Goal: Find contact information: Find contact information

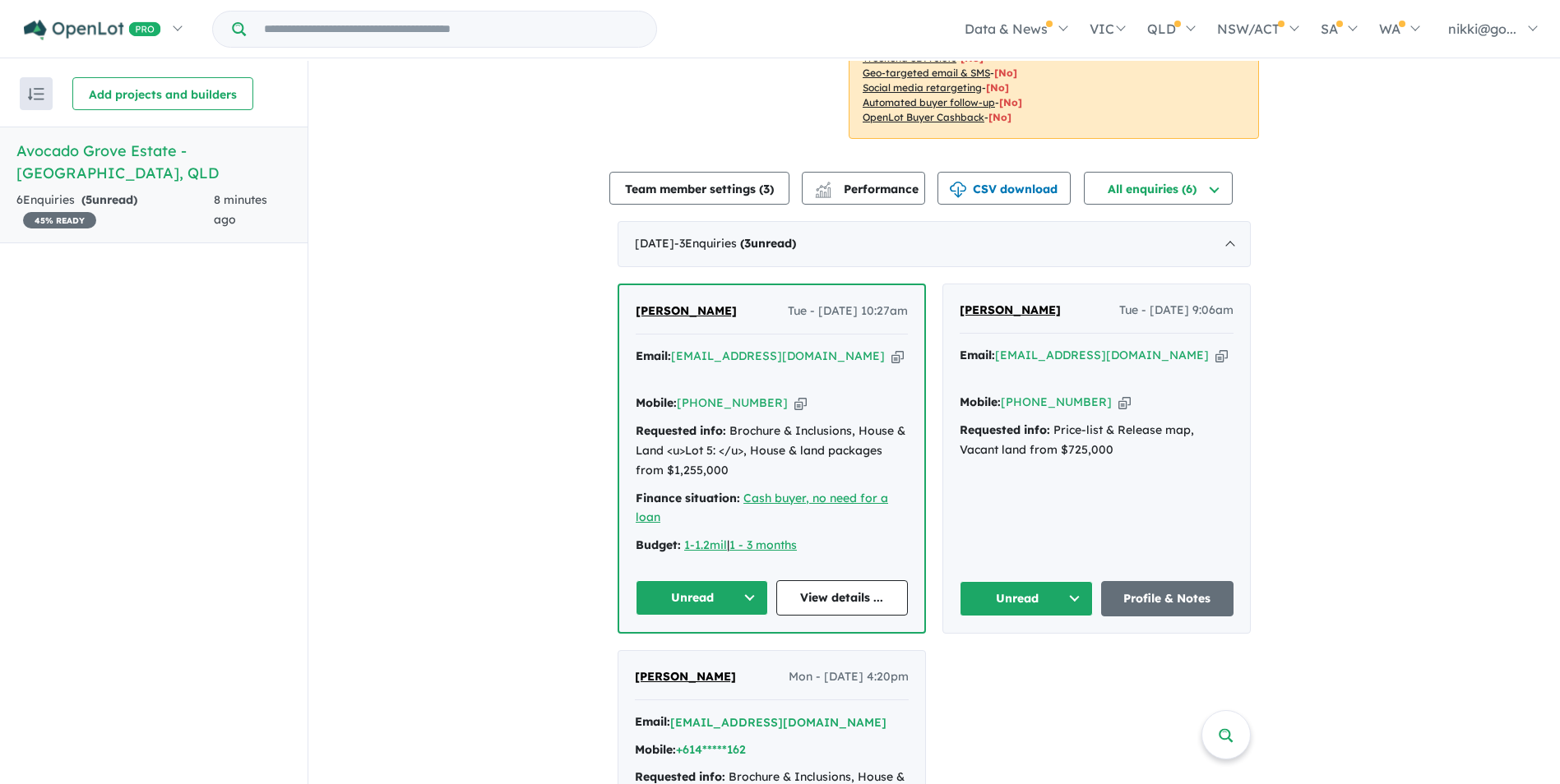
scroll to position [493, 0]
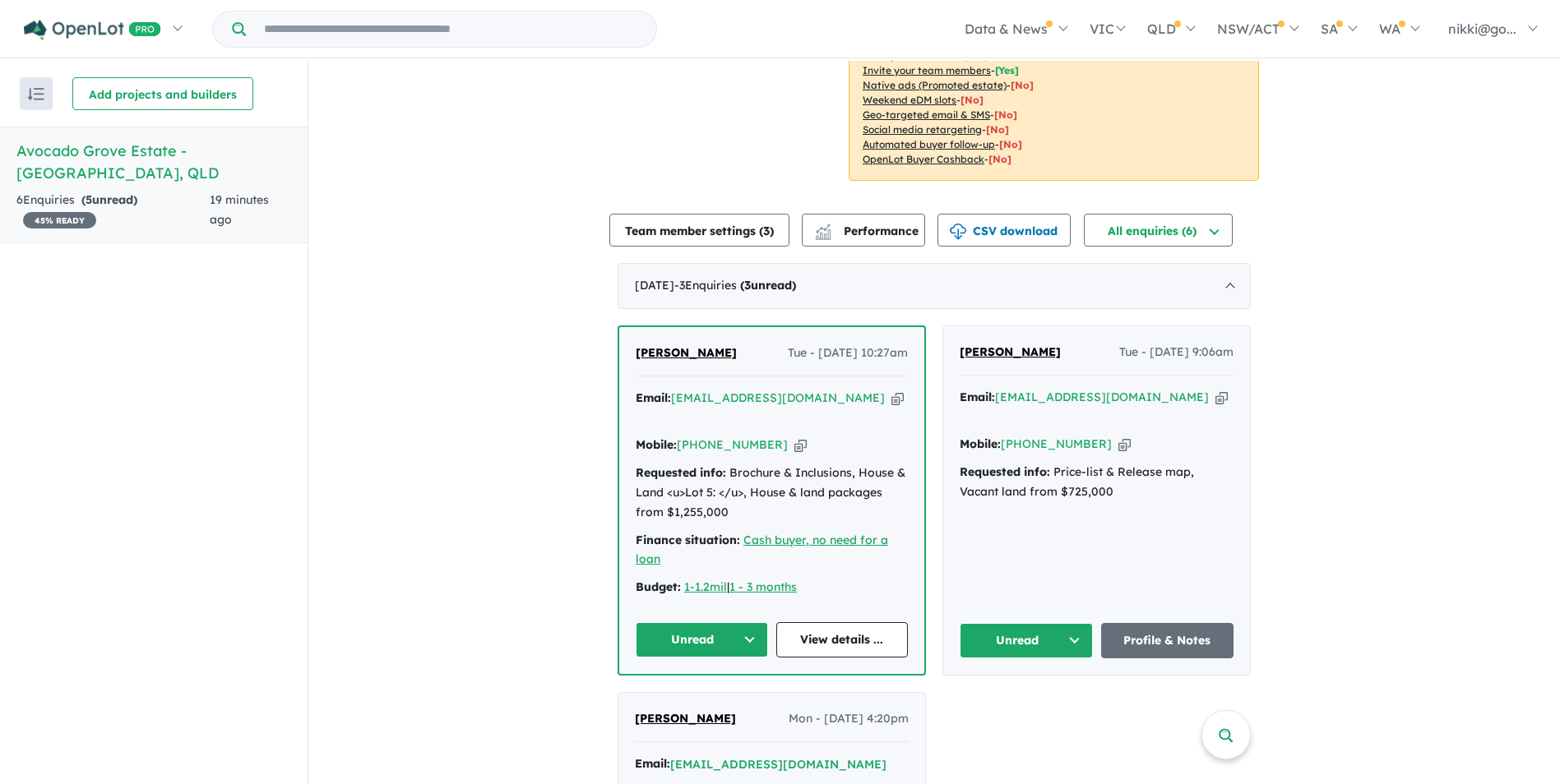
scroll to position [493, 0]
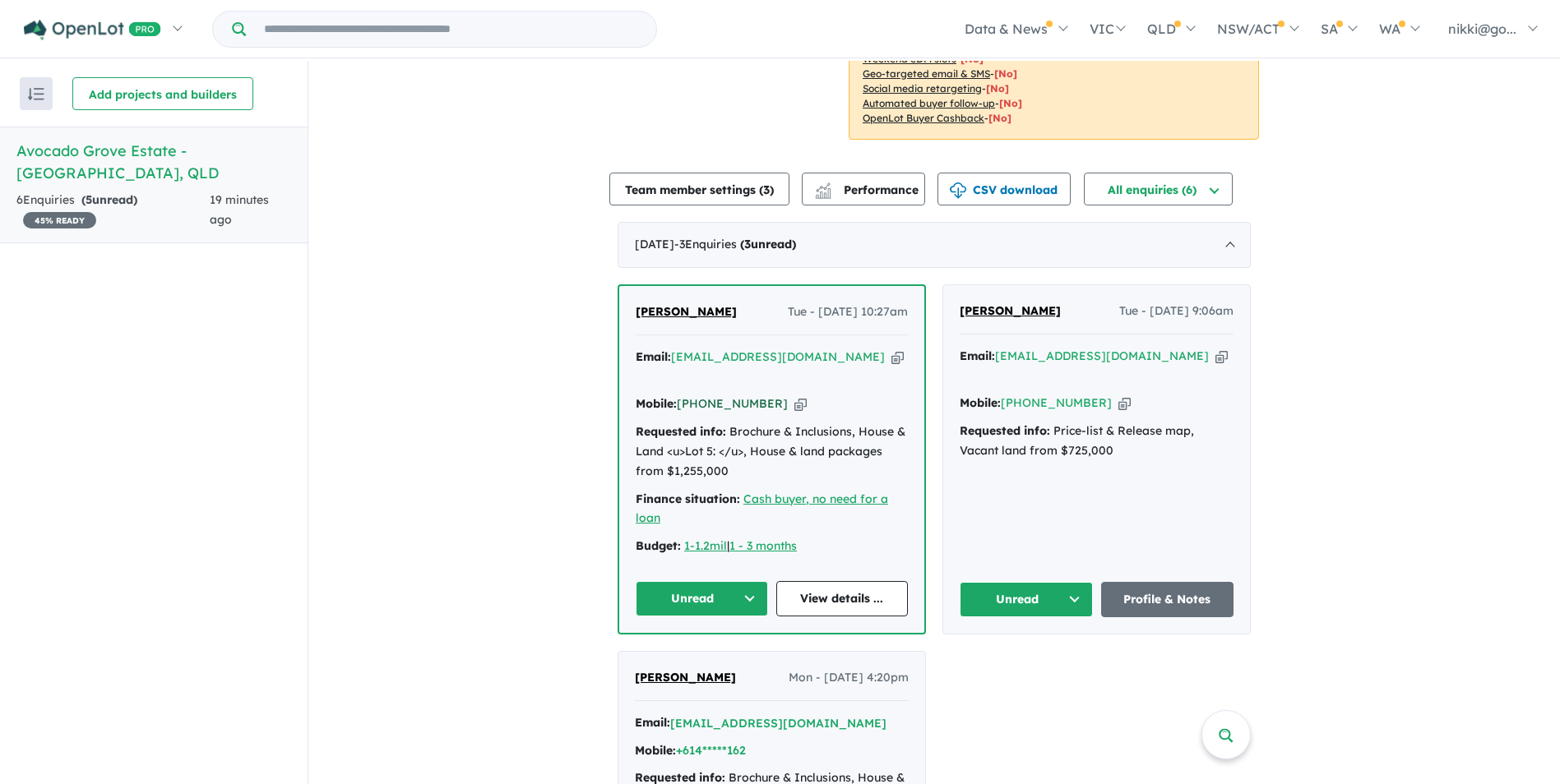
click at [756, 397] on link "[PHONE_NUMBER]" at bounding box center [732, 404] width 111 height 15
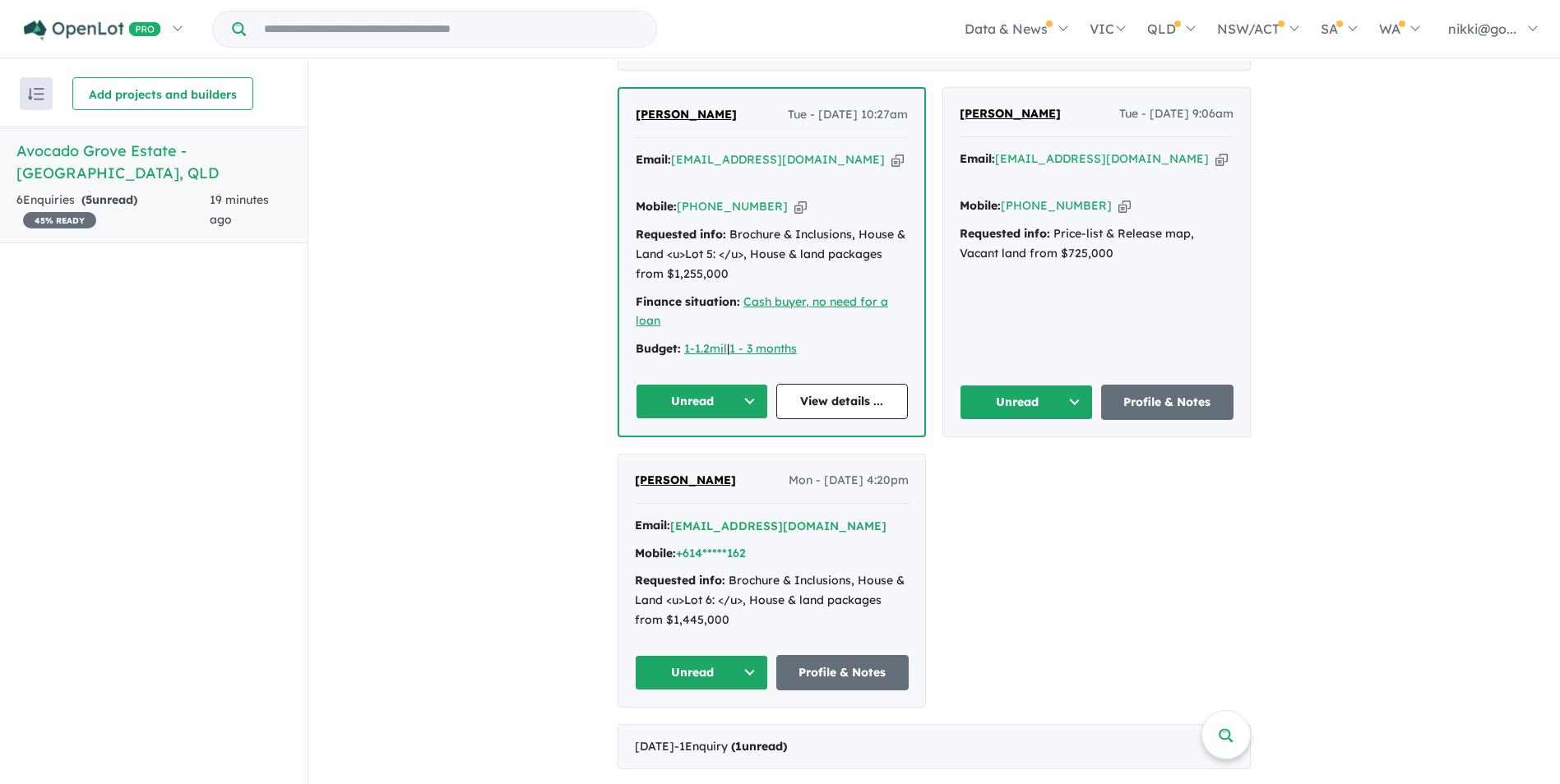
scroll to position [628, 0]
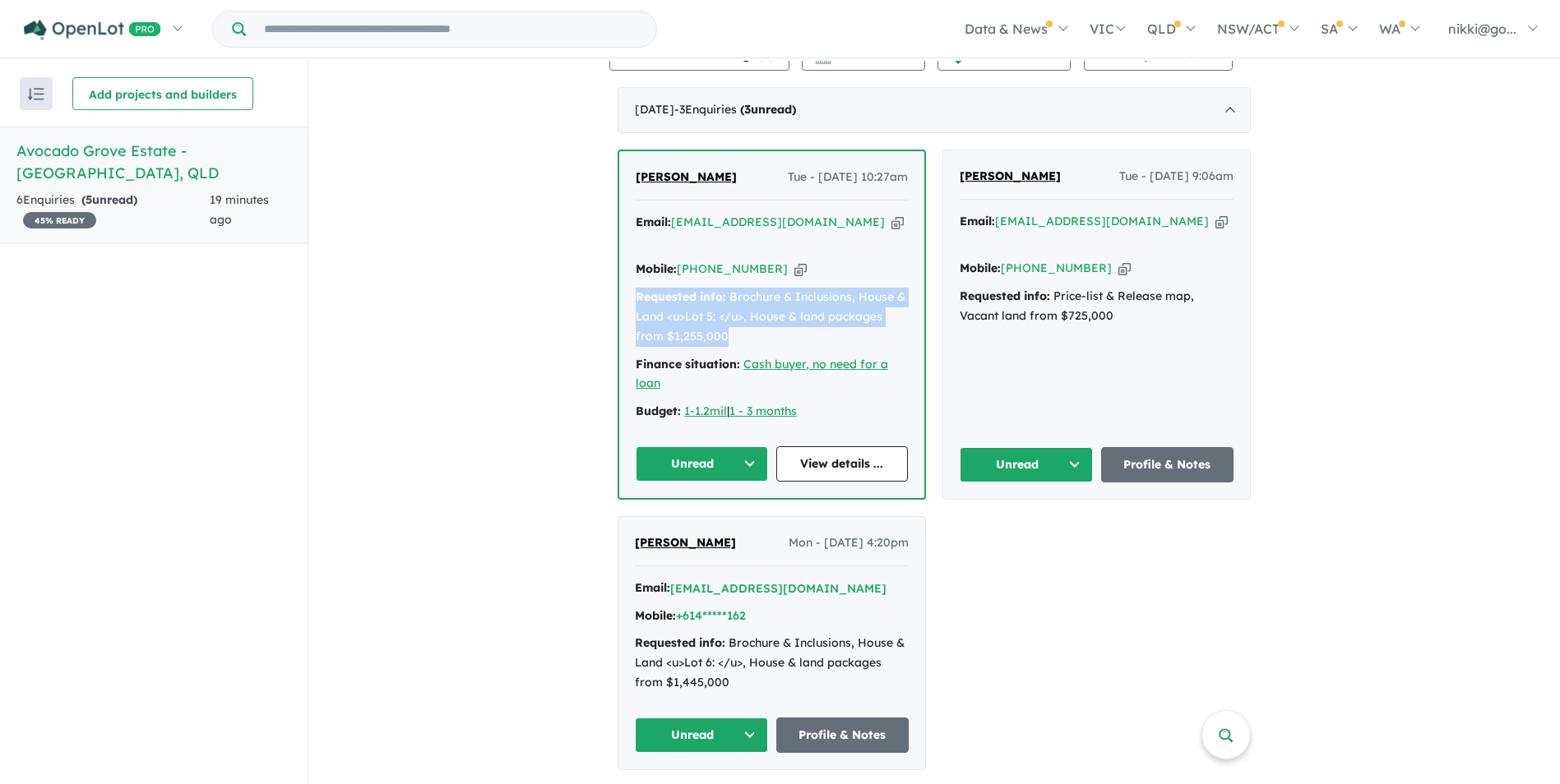
drag, startPoint x: 630, startPoint y: 273, endPoint x: 877, endPoint y: 312, distance: 250.1
click at [877, 312] on div "Anemice van der Merwe Tue - 09/09/2025, 10:27am Email: anemicelara@gmail.com Co…" at bounding box center [771, 324] width 305 height 347
drag, startPoint x: 877, startPoint y: 312, endPoint x: 734, endPoint y: 273, distance: 148.2
copy div "Requested info: Brochure & Inclusions, House & Land <u>Lot 5: </u>, House & lan…"
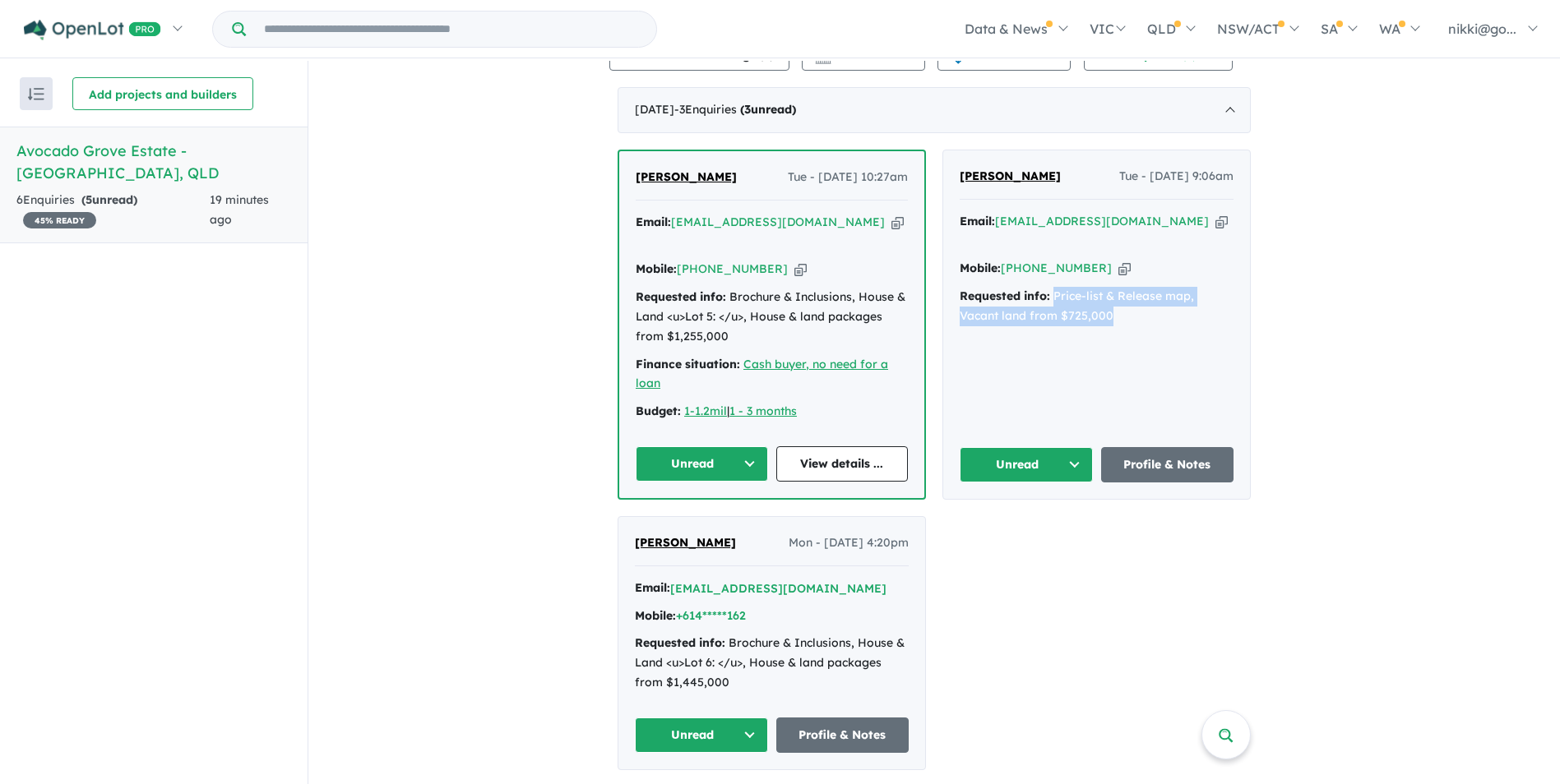
drag, startPoint x: 1051, startPoint y: 252, endPoint x: 1195, endPoint y: 287, distance: 148.2
click at [1195, 287] on div "Email: krystalsinn@gmail.com Copied! Mobile: +61 421 906 796 Copied! Requested …" at bounding box center [1095, 272] width 273 height 122
drag, startPoint x: 1195, startPoint y: 287, endPoint x: 1069, endPoint y: 271, distance: 127.0
copy div "Price-list & Release map, Vacant land from $725,000"
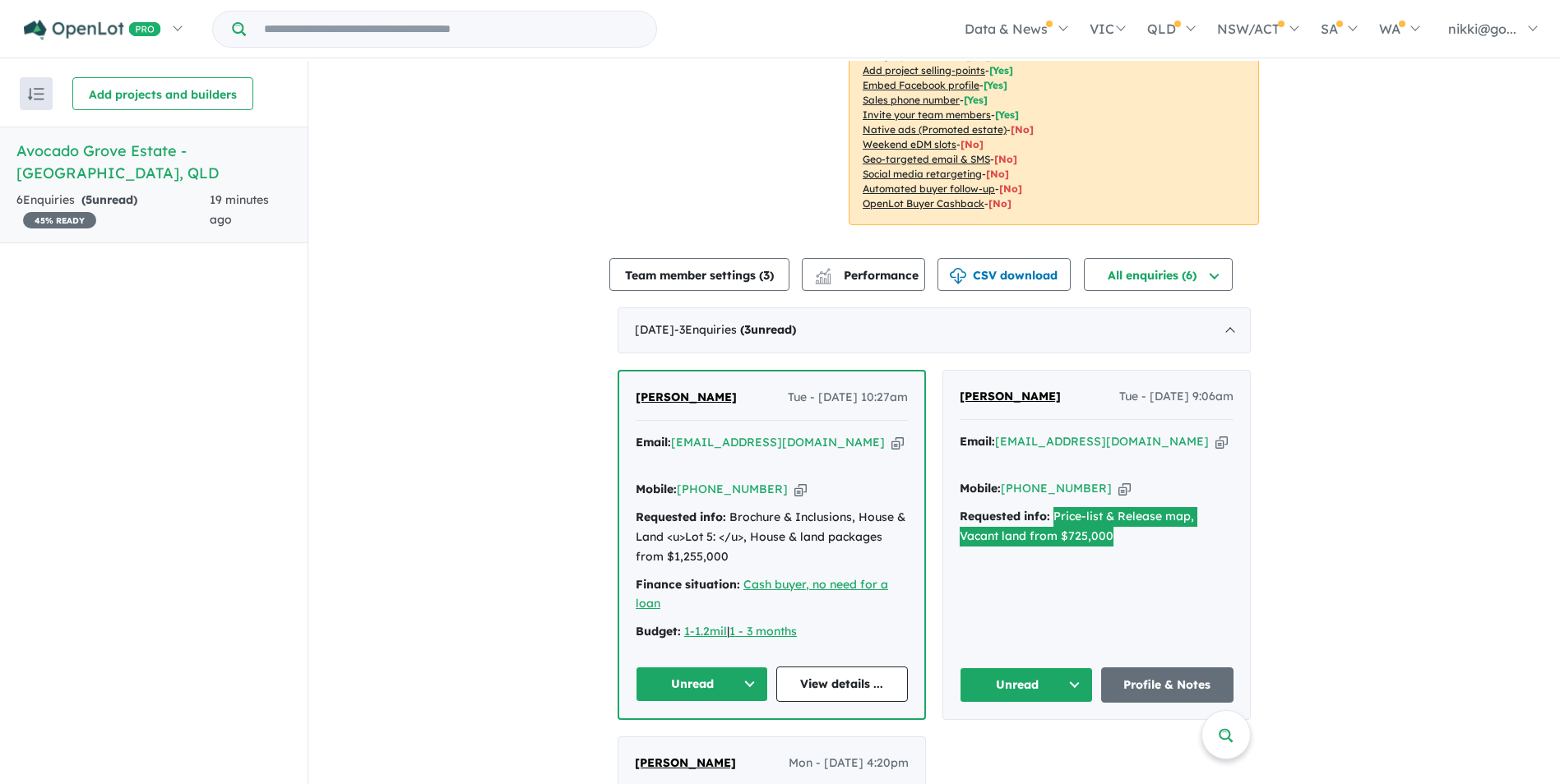
scroll to position [0, 0]
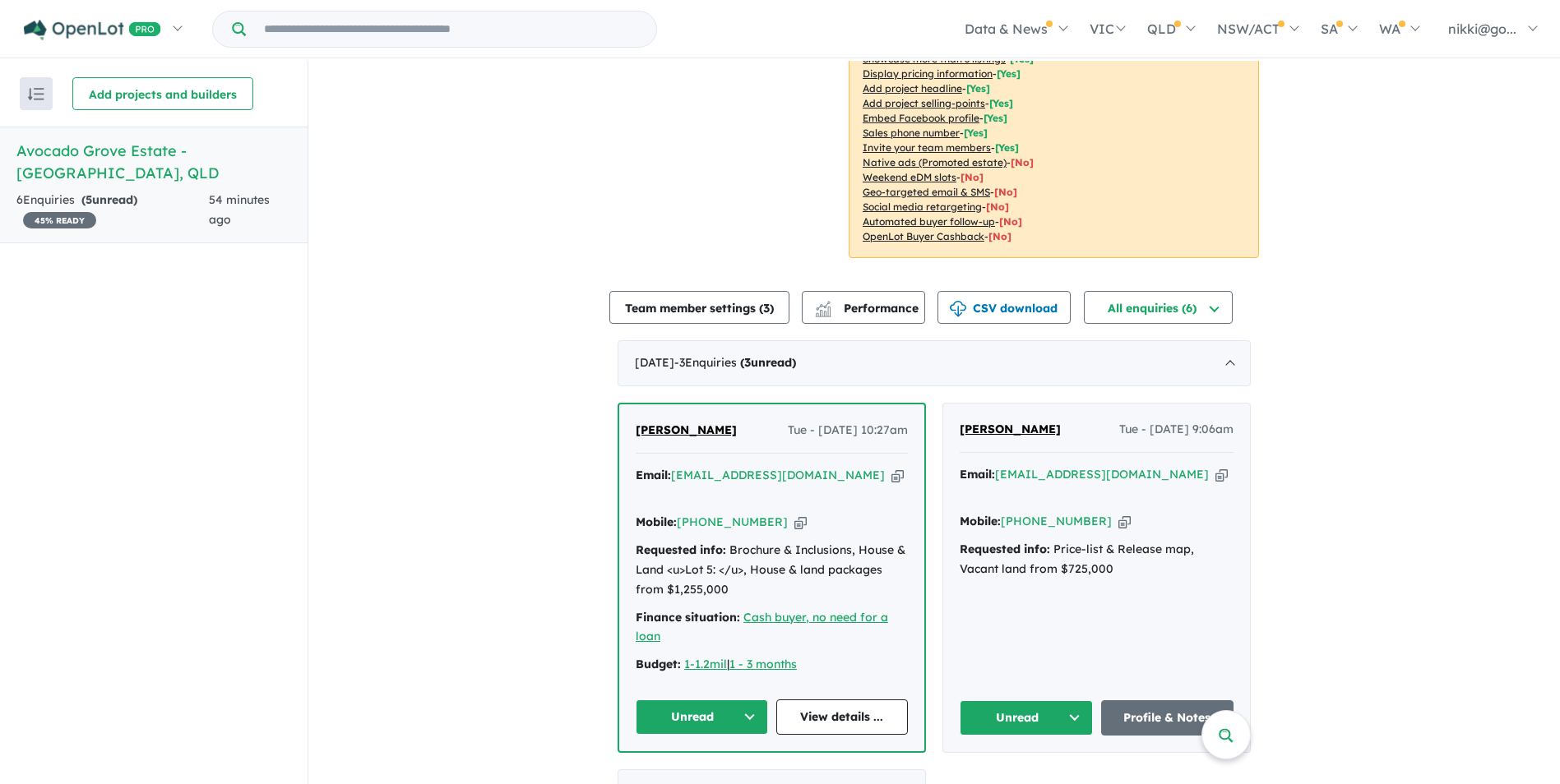
scroll to position [411, 0]
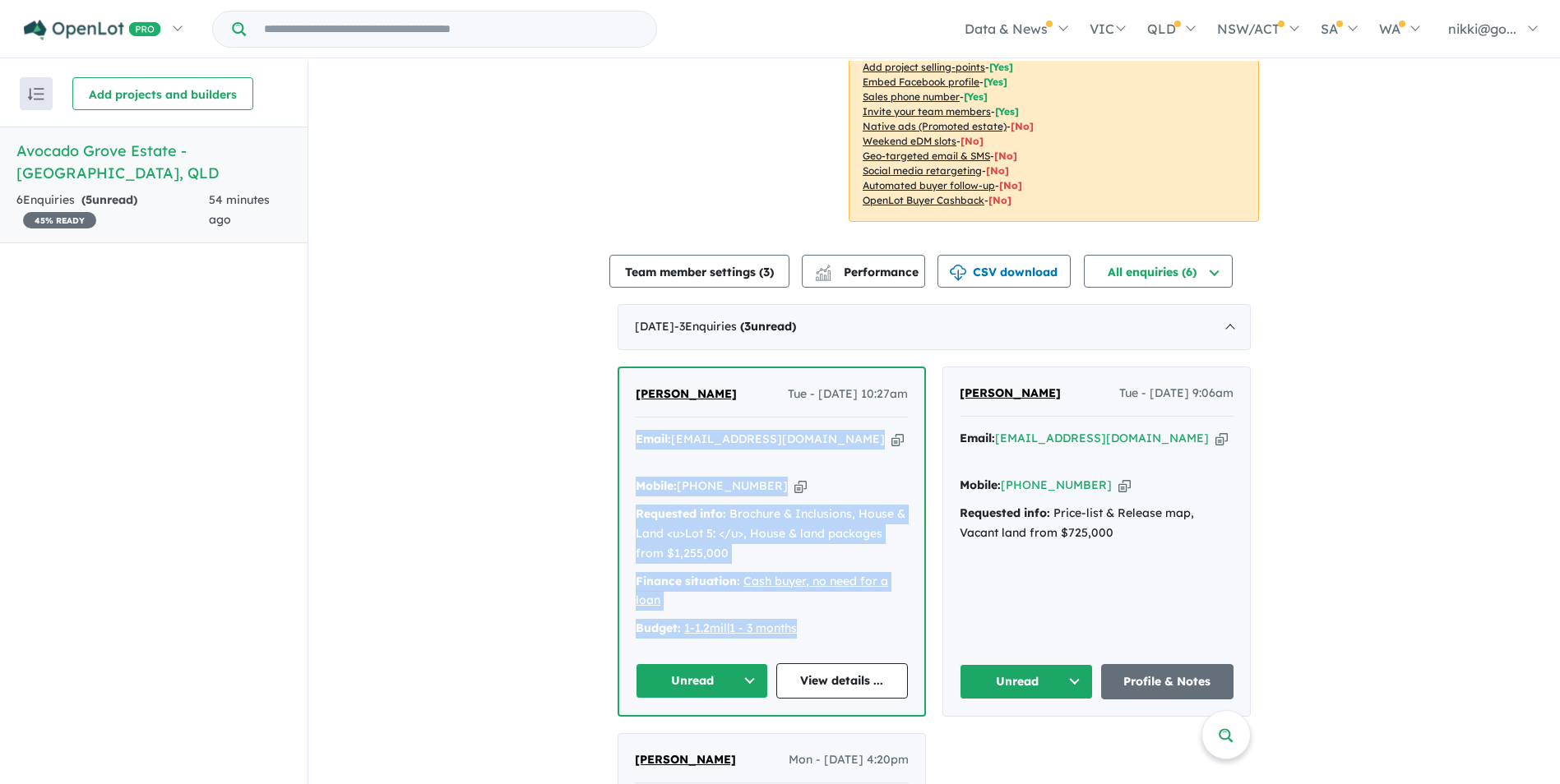
drag, startPoint x: 630, startPoint y: 431, endPoint x: 867, endPoint y: 594, distance: 287.6
click at [867, 594] on div "Anemice van der Merwe Tue - 09/09/2025, 10:27am Email: anemicelara@gmail.com Co…" at bounding box center [771, 541] width 305 height 347
copy div "Email: anemicelara@gmail.com Copied! Mobile: +61 405 673 010 Copied! Requested …"
